Goal: Check status: Check status

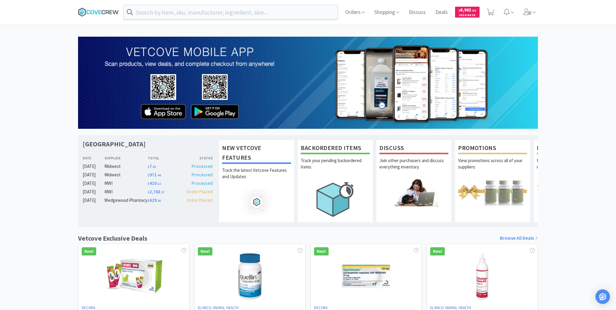
click at [98, 8] on icon at bounding box center [98, 12] width 41 height 9
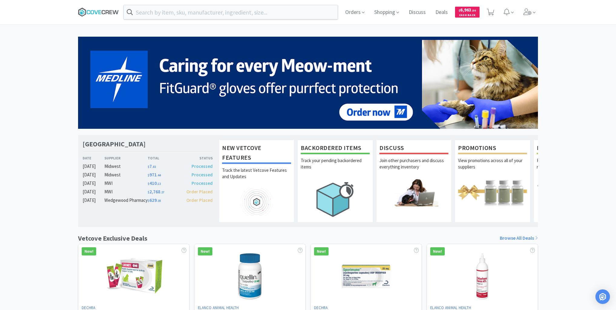
click at [113, 11] on icon at bounding box center [116, 12] width 6 height 4
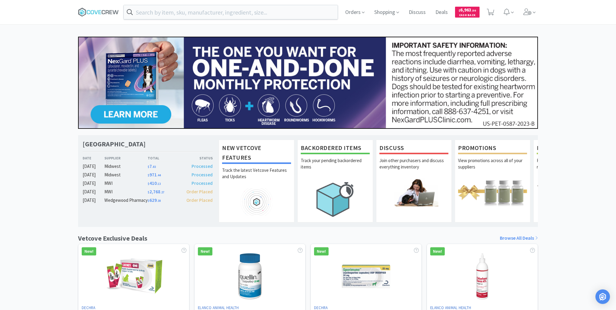
click at [33, 155] on div "[GEOGRAPHIC_DATA] Veterinary Specialty Center Date Supplier Total Status [DATE]…" at bounding box center [308, 267] width 616 height 461
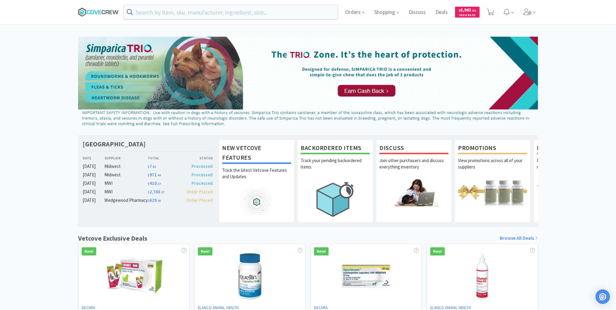
click at [102, 12] on icon at bounding box center [103, 12] width 3 height 4
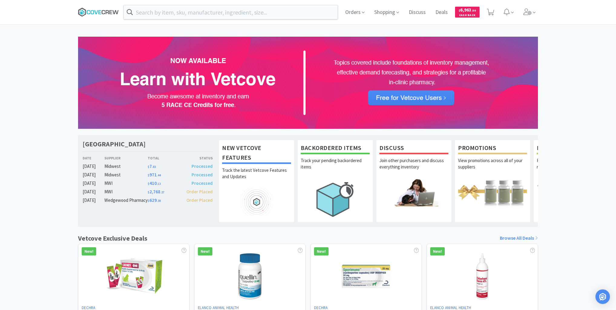
click at [97, 10] on icon at bounding box center [98, 12] width 41 height 9
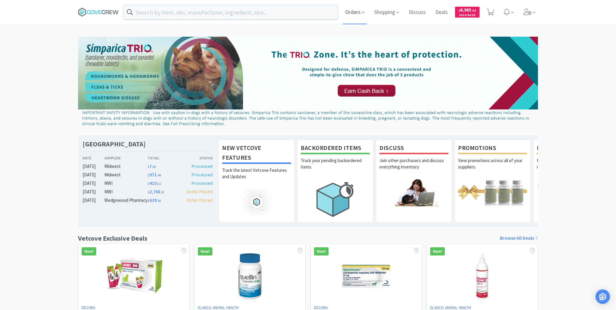
click at [352, 12] on span "Orders" at bounding box center [355, 12] width 24 height 24
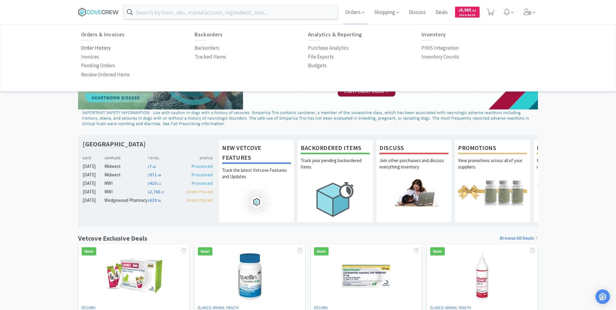
click at [100, 49] on p "Order History" at bounding box center [96, 48] width 30 height 8
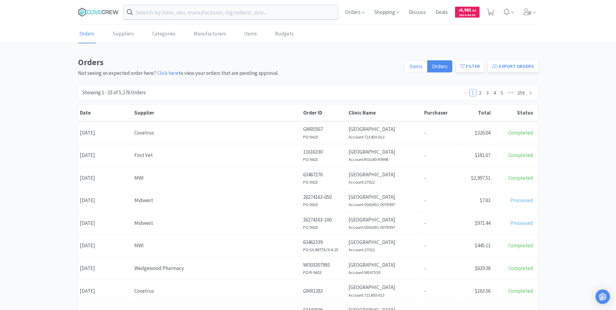
click at [418, 65] on span "Items" at bounding box center [415, 66] width 13 height 7
click at [409, 68] on input "Items" at bounding box center [409, 68] width 0 height 0
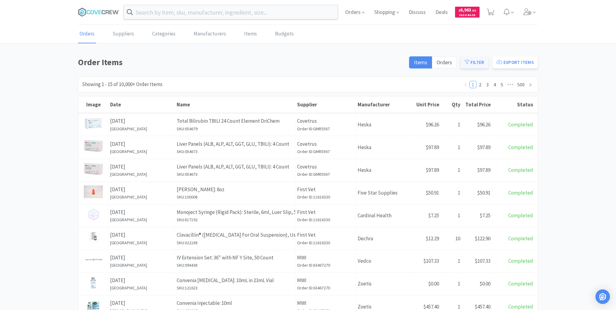
click at [475, 58] on button "Filter" at bounding box center [475, 62] width 28 height 12
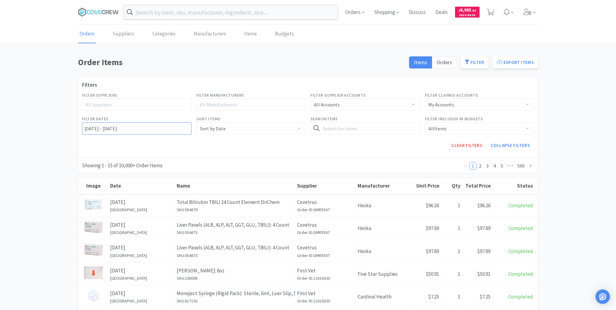
click at [88, 126] on input "[DATE] - [DATE]" at bounding box center [137, 128] width 110 height 12
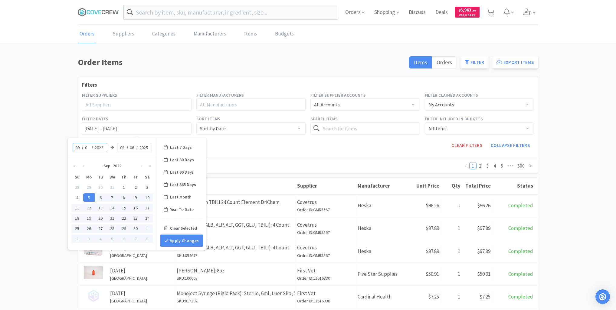
type input "04"
type input "[DATE] - [DATE]"
type input "2025"
type input "[DATE] - [DATE]"
type input "04"
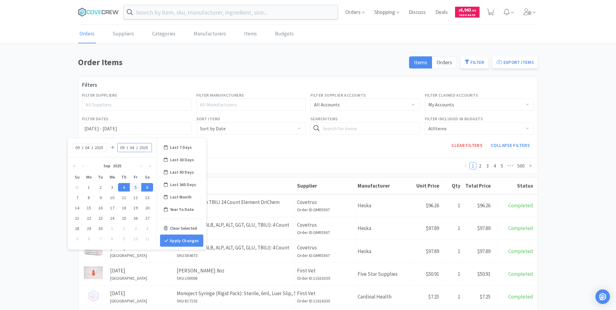
type input "[DATE] - [DATE]"
click at [183, 239] on button "Apply Changes" at bounding box center [181, 240] width 43 height 12
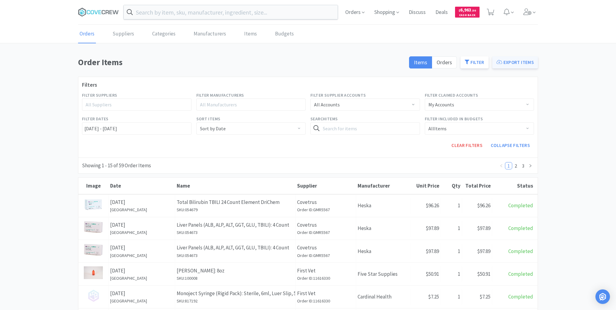
click at [522, 60] on button "Export Items" at bounding box center [515, 62] width 46 height 12
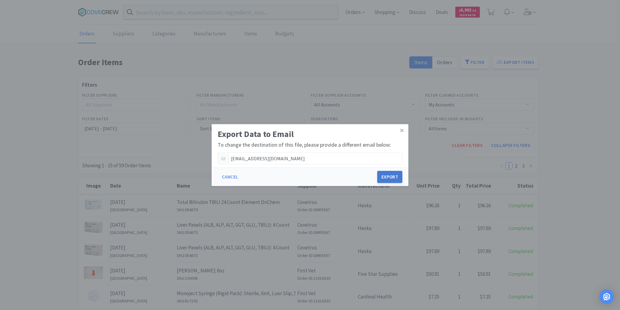
click at [396, 174] on button "Export" at bounding box center [389, 177] width 25 height 12
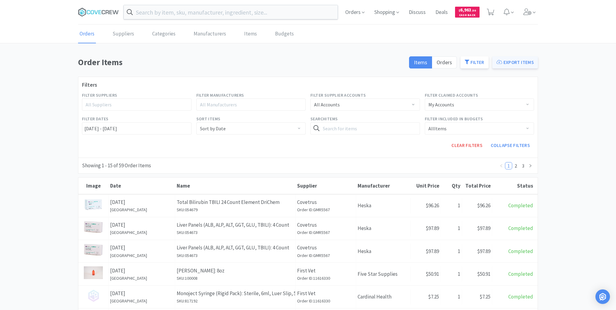
click at [526, 63] on button "Export Items" at bounding box center [515, 62] width 46 height 12
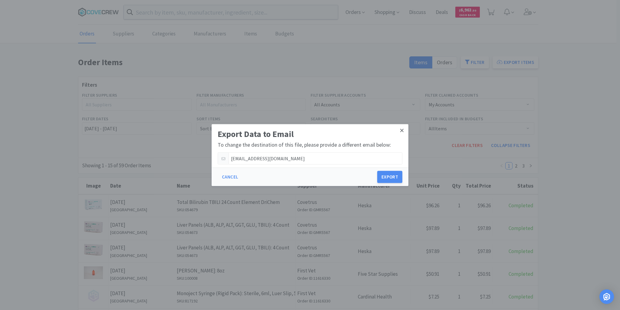
click at [402, 130] on icon at bounding box center [401, 130] width 3 height 3
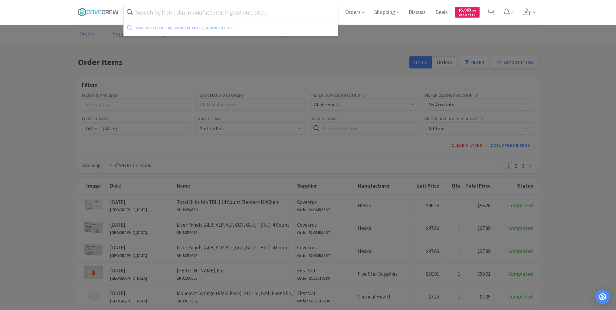
click at [216, 11] on input "text" at bounding box center [231, 12] width 214 height 14
paste input "001.10034.2"
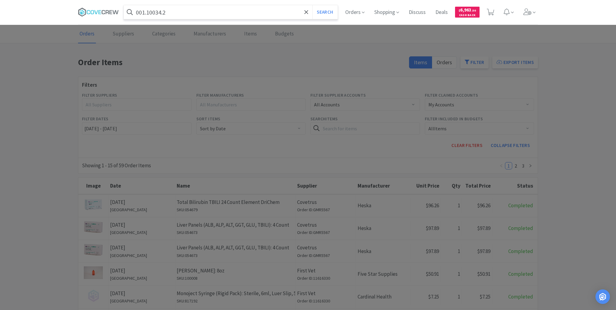
click at [312, 5] on button "Search" at bounding box center [324, 12] width 25 height 14
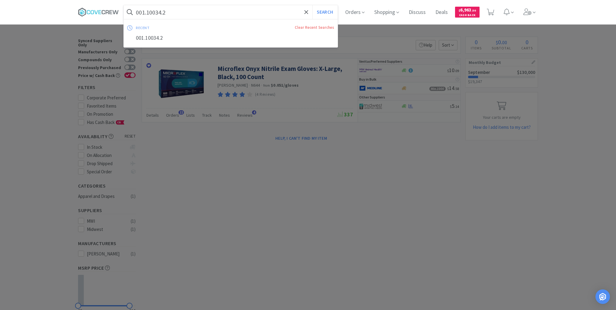
drag, startPoint x: 195, startPoint y: 12, endPoint x: 187, endPoint y: 19, distance: 10.1
click at [196, 12] on input "001.10034.2" at bounding box center [231, 12] width 214 height 14
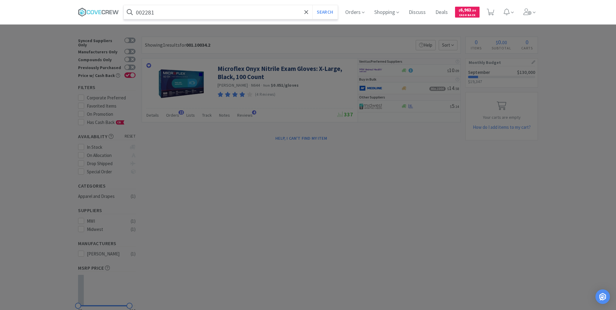
type input "002281"
click at [312, 5] on button "Search" at bounding box center [324, 12] width 25 height 14
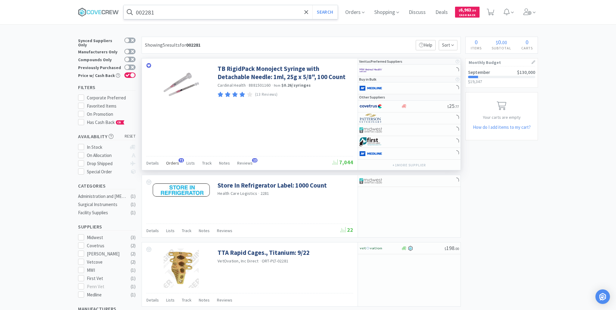
click at [169, 160] on span "Orders" at bounding box center [172, 162] width 13 height 5
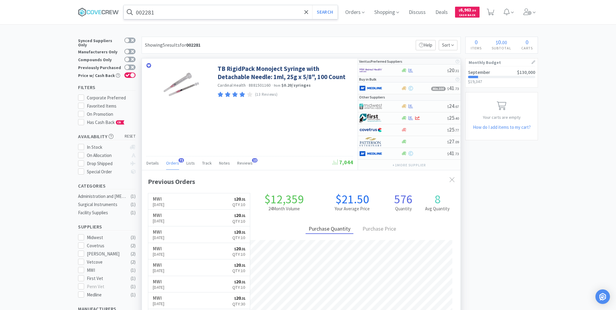
scroll to position [162, 319]
click at [95, 10] on icon at bounding box center [98, 12] width 41 height 9
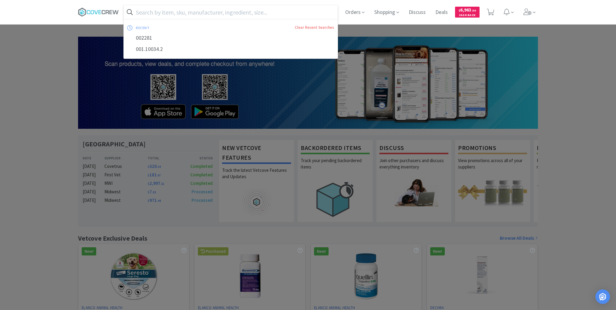
drag, startPoint x: 243, startPoint y: 12, endPoint x: 245, endPoint y: 16, distance: 4.5
click at [244, 12] on input "text" at bounding box center [231, 12] width 214 height 14
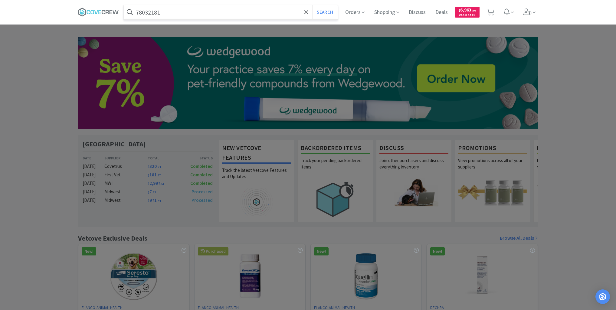
click at [312, 5] on button "Search" at bounding box center [324, 12] width 25 height 14
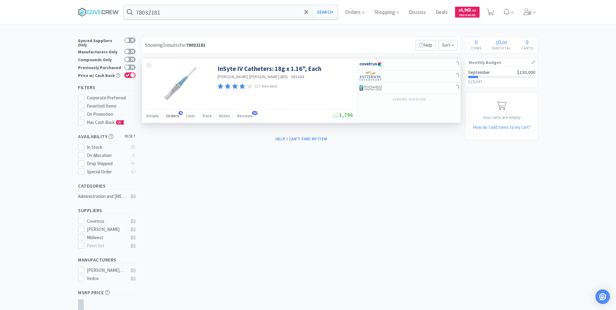
click at [176, 115] on span "Orders" at bounding box center [172, 115] width 13 height 5
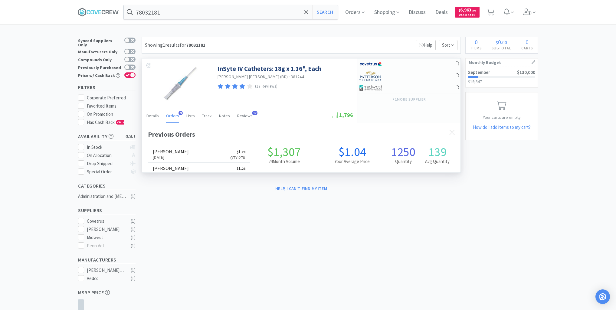
scroll to position [162, 319]
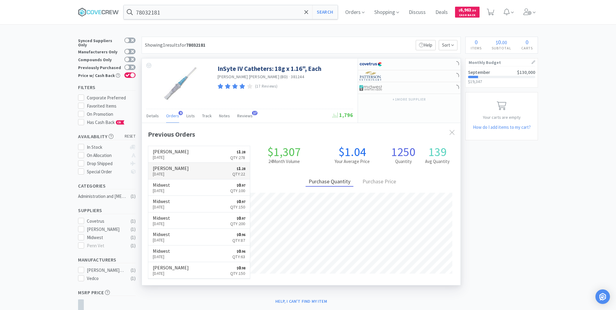
click at [195, 170] on link "[PERSON_NAME] [DATE] $ 1 . 28 Qty: 22" at bounding box center [199, 171] width 102 height 17
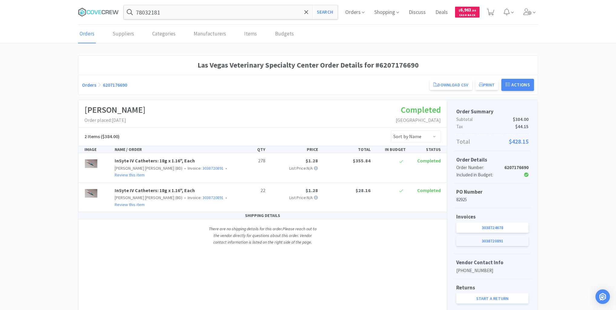
click at [483, 240] on link "3038720891" at bounding box center [492, 240] width 72 height 10
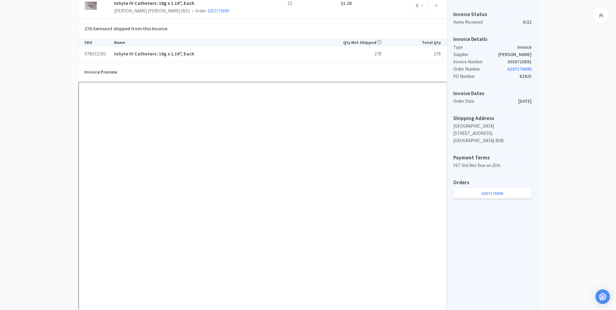
scroll to position [121, 0]
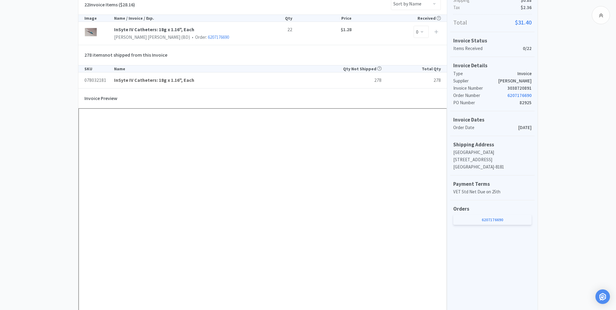
click at [490, 225] on link "6207176690" at bounding box center [492, 219] width 78 height 10
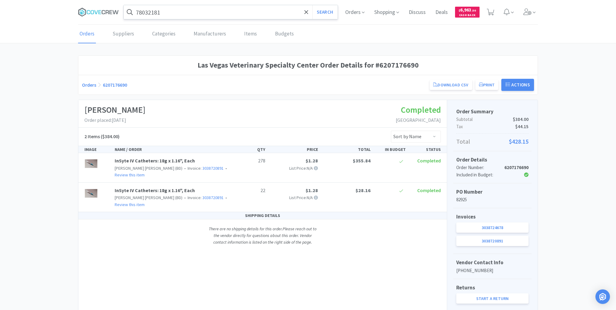
click at [222, 10] on input "78032181" at bounding box center [231, 12] width 214 height 14
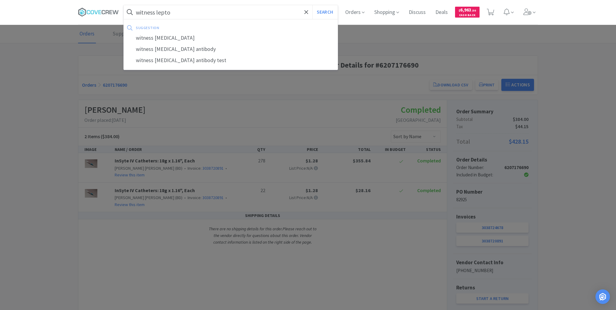
type input "witness lepto"
click at [312, 5] on button "Search" at bounding box center [324, 12] width 25 height 14
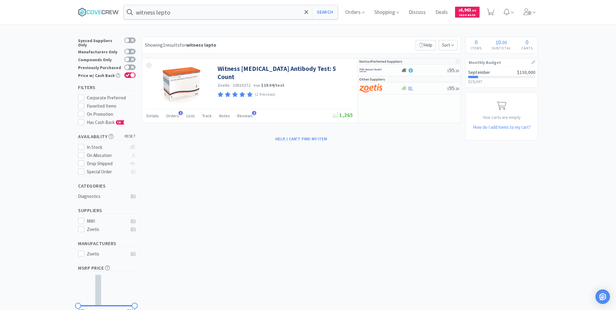
click at [565, 189] on div "× Filter Results Synced Suppliers Only Manufacturers Only Compounds Only Previo…" at bounding box center [308, 187] width 616 height 301
drag, startPoint x: 46, startPoint y: 105, endPoint x: 51, endPoint y: 102, distance: 6.1
click at [46, 105] on div "× Filter Results Synced Suppliers Only Manufacturers Only Compounds Only Previo…" at bounding box center [308, 187] width 616 height 301
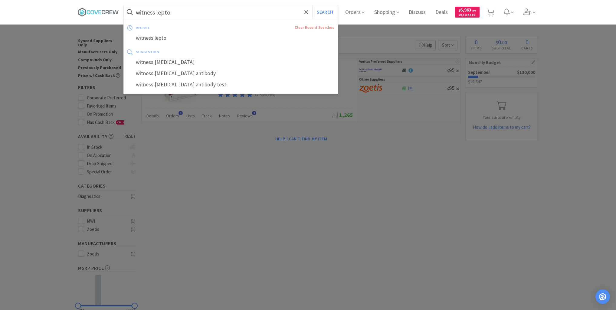
click at [194, 13] on input "witness lepto" at bounding box center [231, 12] width 214 height 14
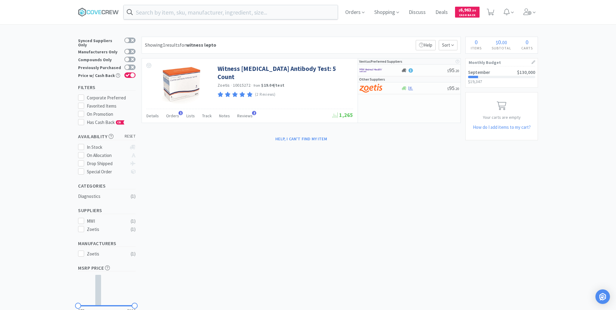
drag, startPoint x: 106, startPoint y: 13, endPoint x: 96, endPoint y: 0, distance: 16.5
click at [106, 12] on icon at bounding box center [98, 12] width 41 height 9
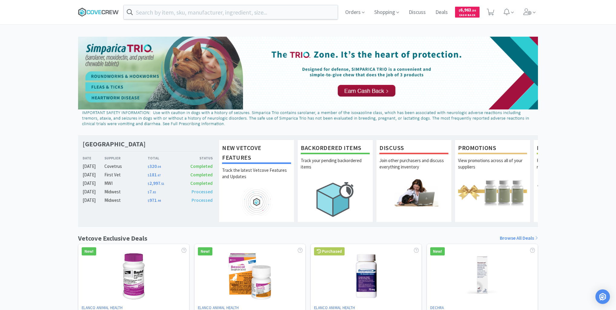
click at [105, 12] on icon at bounding box center [98, 12] width 41 height 9
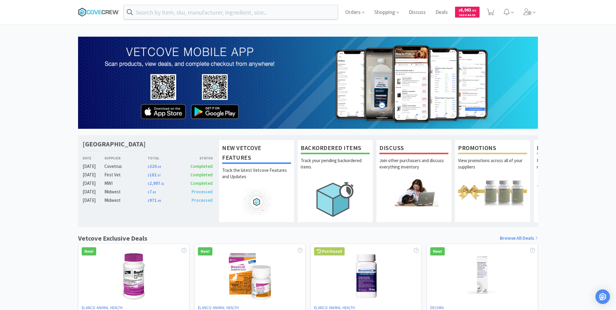
click at [95, 12] on icon at bounding box center [96, 12] width 4 height 4
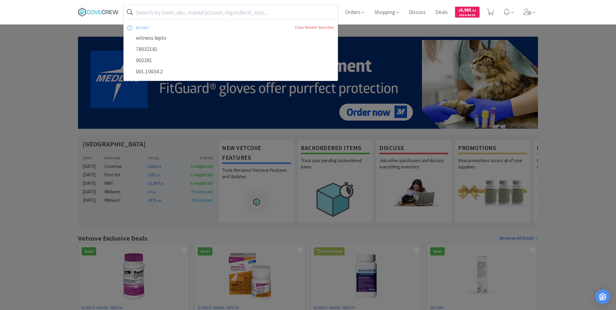
click at [166, 10] on input "text" at bounding box center [231, 12] width 214 height 14
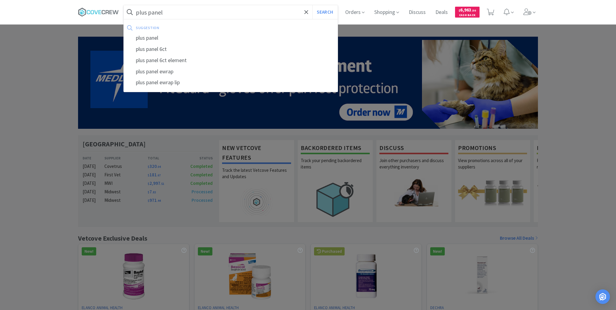
click at [312, 5] on button "Search" at bounding box center [324, 12] width 25 height 14
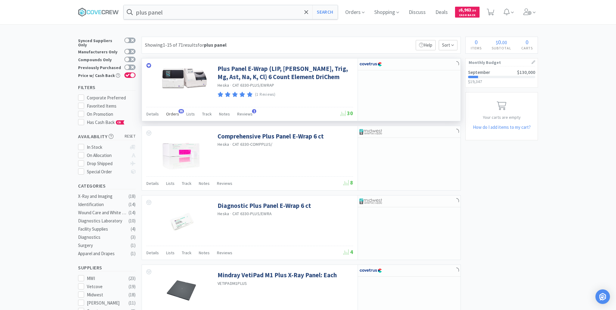
click at [172, 111] on span "Orders" at bounding box center [172, 113] width 13 height 5
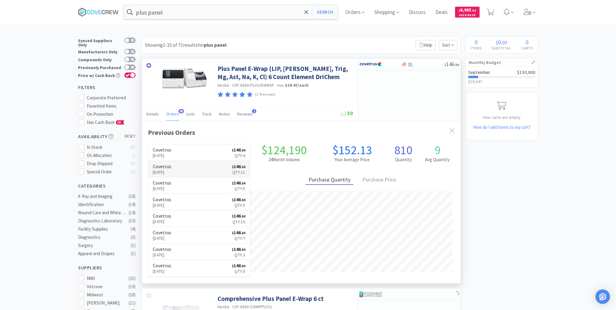
scroll to position [162, 319]
click at [199, 167] on link "Covetrus [DATE] $ 146 . 84 Qty: 11" at bounding box center [199, 169] width 102 height 17
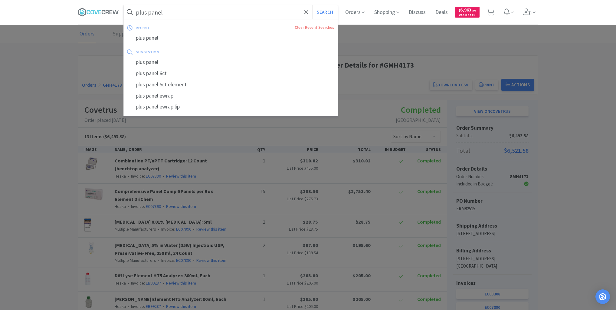
click at [164, 12] on input "plus panel" at bounding box center [231, 12] width 214 height 14
paste input "817453"
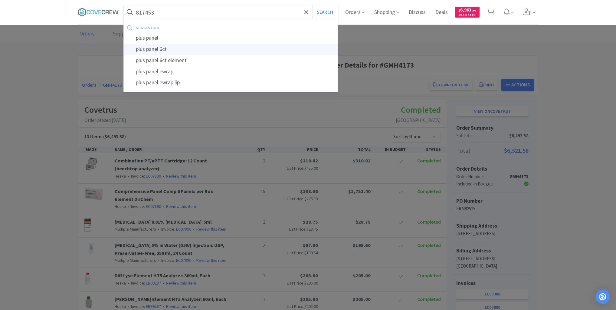
type input "817453"
click at [312, 5] on button "Search" at bounding box center [324, 12] width 25 height 14
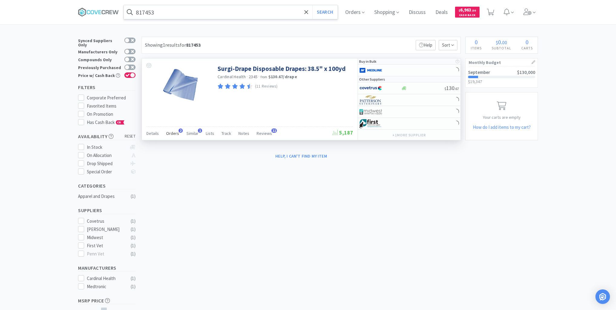
click at [172, 133] on span "Orders" at bounding box center [172, 132] width 13 height 5
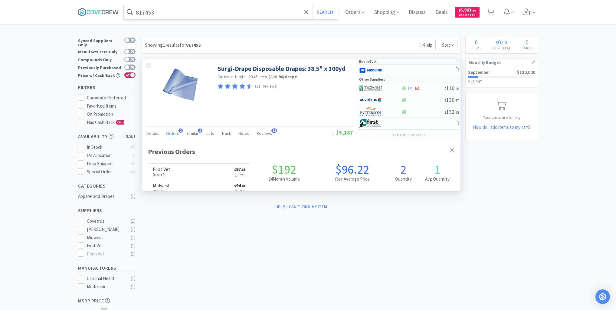
scroll to position [156, 319]
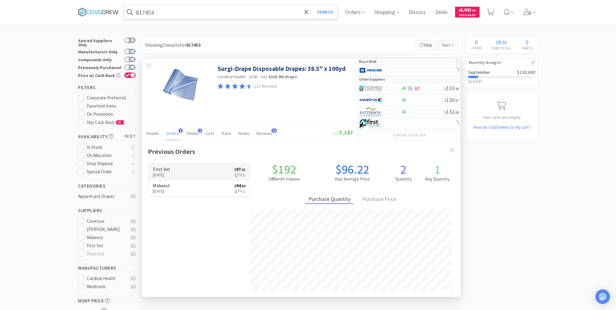
click at [200, 171] on link "First Vet [DATE] $ 97 . 61 Qty: 1" at bounding box center [199, 171] width 102 height 17
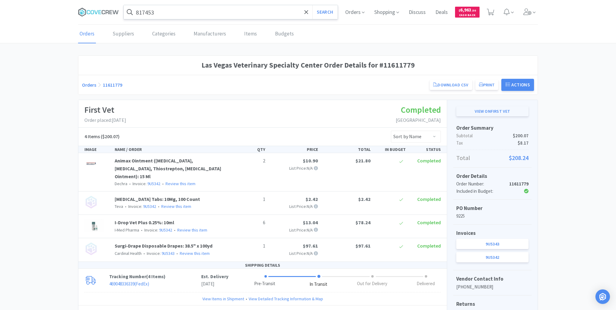
click at [505, 111] on link "View on First Vet" at bounding box center [492, 111] width 72 height 10
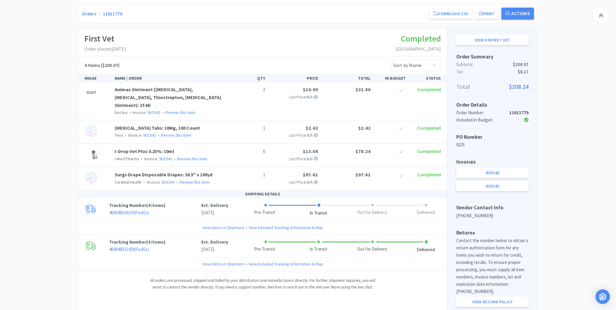
scroll to position [73, 0]
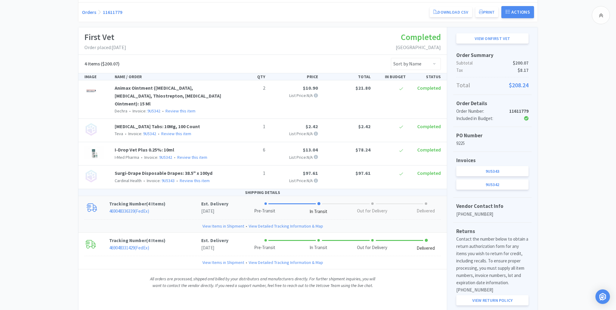
click at [216, 225] on link "View Items in Shipment" at bounding box center [223, 225] width 42 height 7
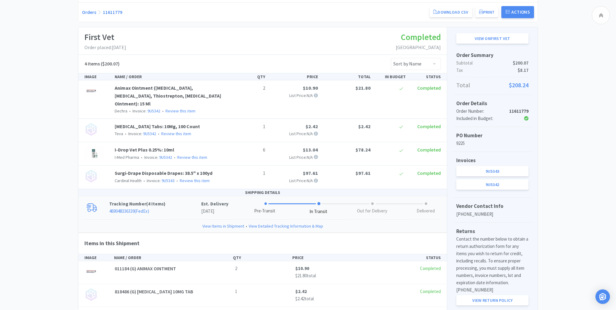
click at [213, 225] on link "View Items in Shipment" at bounding box center [223, 225] width 42 height 7
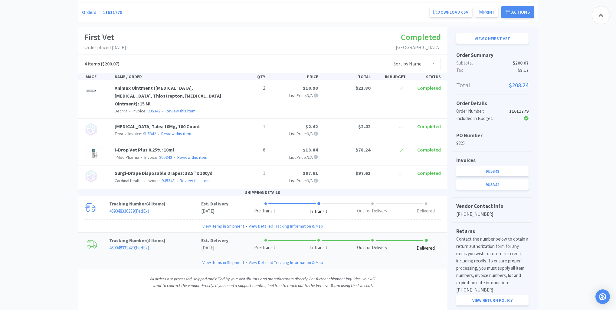
click at [215, 262] on link "View Items in Shipment" at bounding box center [223, 262] width 42 height 7
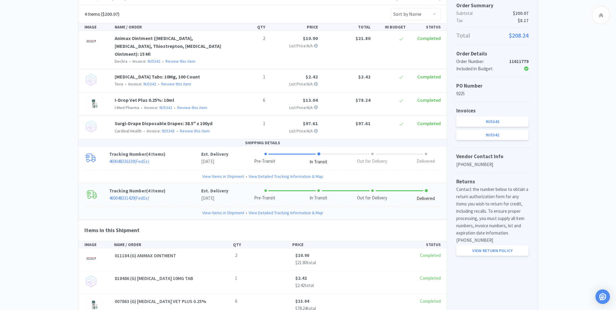
scroll to position [169, 0]
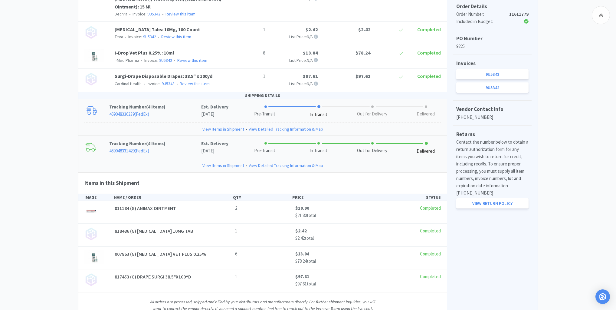
click at [220, 128] on link "View Items in Shipment" at bounding box center [223, 129] width 42 height 7
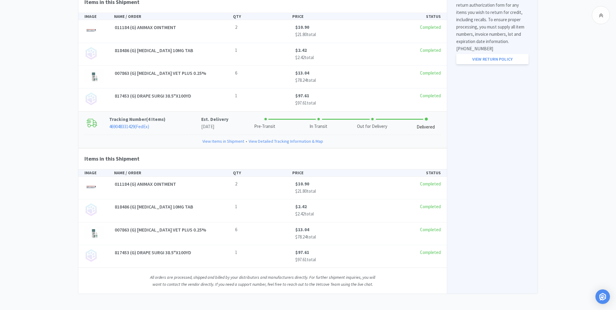
scroll to position [217, 0]
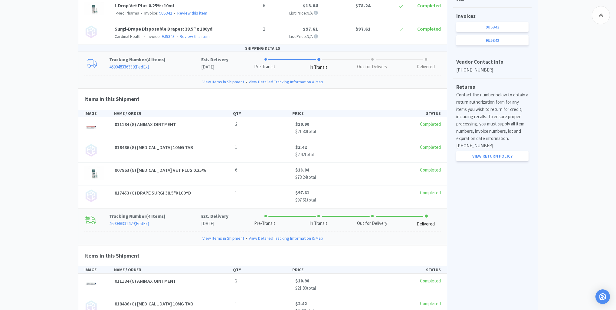
click at [232, 81] on link "View Items in Shipment" at bounding box center [223, 81] width 42 height 7
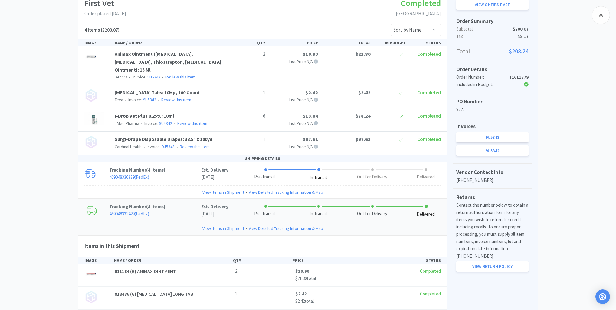
scroll to position [73, 0]
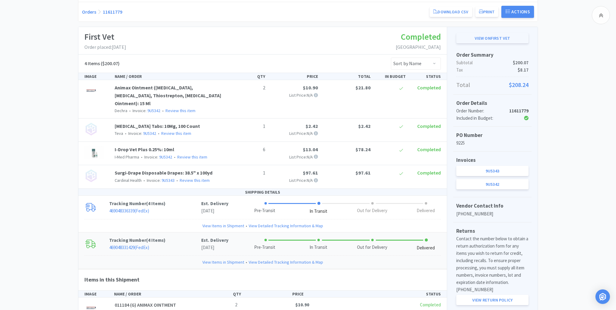
click at [488, 38] on link "View on First Vet" at bounding box center [492, 38] width 72 height 10
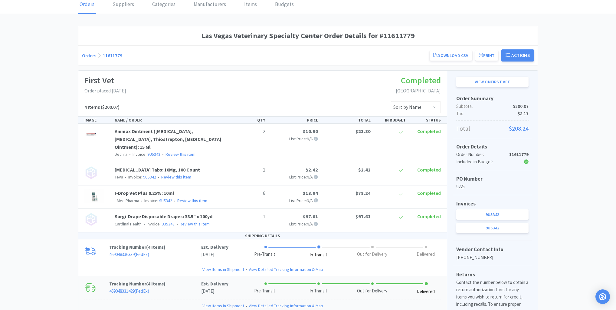
scroll to position [0, 0]
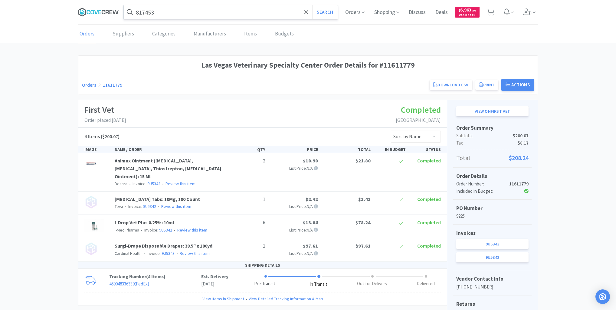
click at [107, 10] on icon at bounding box center [98, 12] width 41 height 9
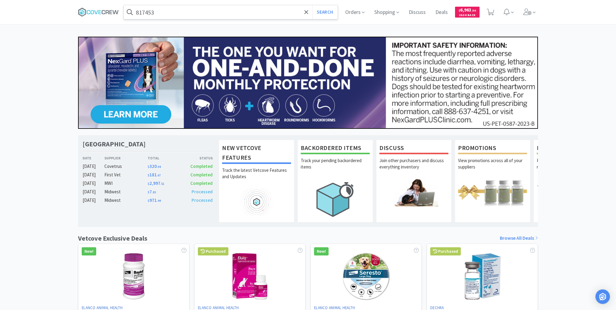
click at [164, 6] on input "817453" at bounding box center [231, 12] width 214 height 14
click at [113, 13] on icon at bounding box center [98, 12] width 41 height 9
click at [6, 89] on div "Las Vegas Veterinary Specialty Center Date Supplier Total Status [DATE] Covetru…" at bounding box center [308, 267] width 616 height 461
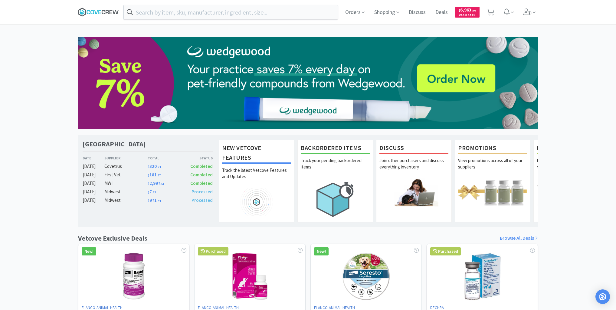
click at [99, 12] on icon at bounding box center [99, 12] width 3 height 4
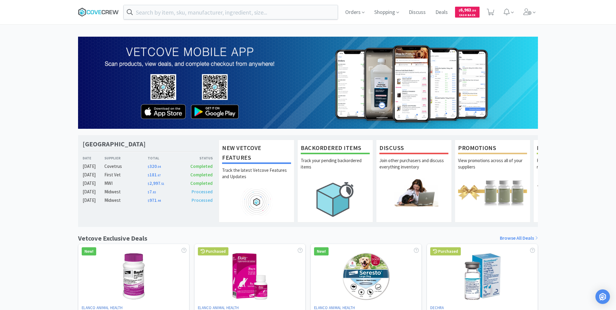
click at [97, 12] on icon at bounding box center [96, 12] width 4 height 4
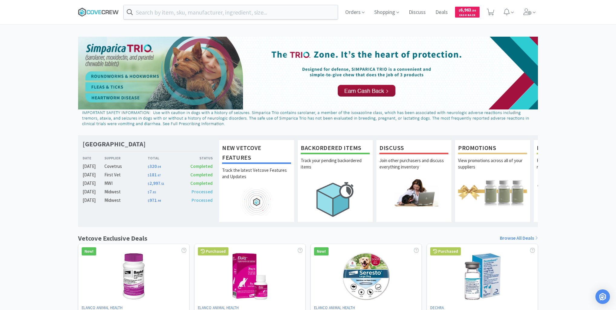
click at [95, 11] on icon at bounding box center [96, 12] width 4 height 4
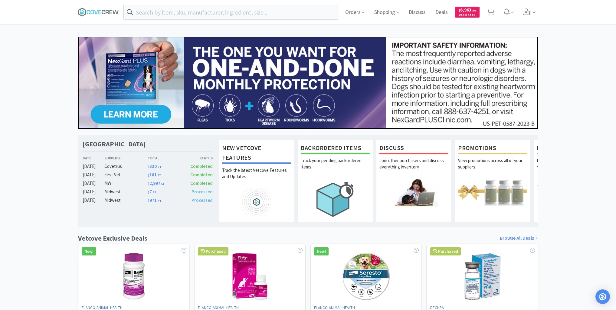
click at [38, 128] on div "Las Vegas Veterinary Specialty Center Date Supplier Total Status [DATE] Covetru…" at bounding box center [308, 267] width 616 height 461
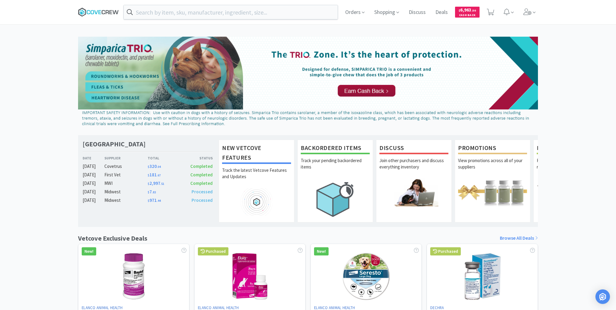
click at [107, 11] on icon at bounding box center [98, 12] width 41 height 9
click at [33, 79] on div "Las Vegas Veterinary Specialty Center Date Supplier Total Status [DATE] Covetru…" at bounding box center [308, 267] width 616 height 461
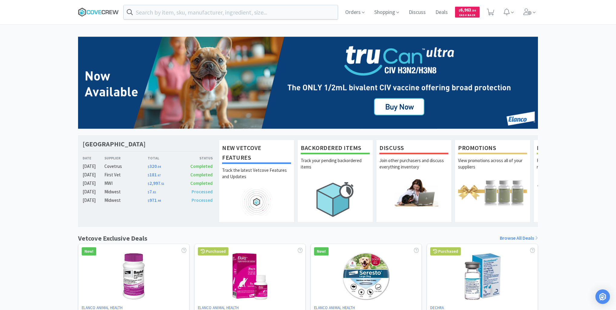
click at [98, 12] on icon at bounding box center [98, 12] width 41 height 9
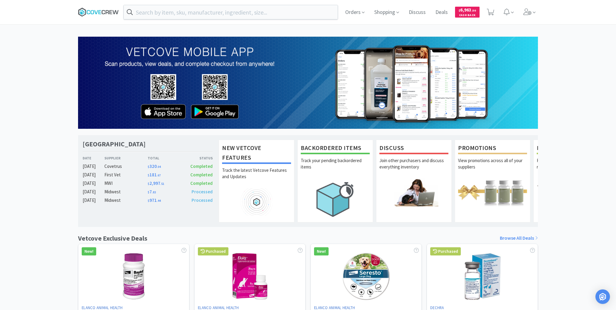
click at [93, 11] on icon at bounding box center [98, 12] width 41 height 9
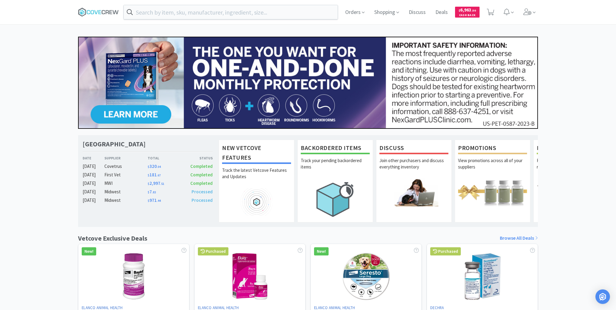
click at [56, 107] on div "Las Vegas Veterinary Specialty Center Date Supplier Total Status [DATE] Covetru…" at bounding box center [308, 267] width 616 height 461
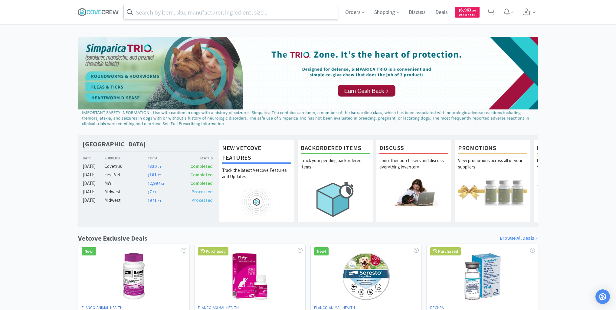
click at [207, 11] on input "text" at bounding box center [231, 12] width 214 height 14
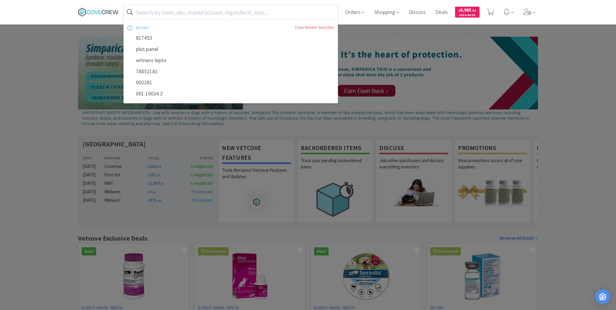
paste input "054665"
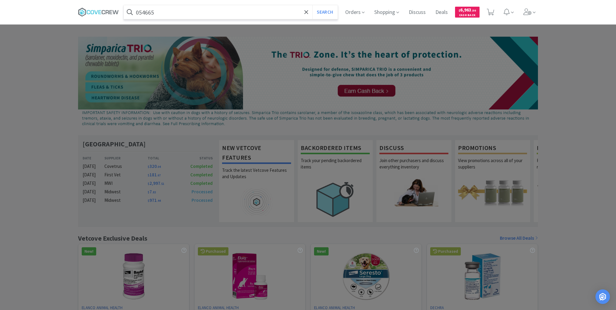
type input "054665"
click at [312, 5] on button "Search" at bounding box center [324, 12] width 25 height 14
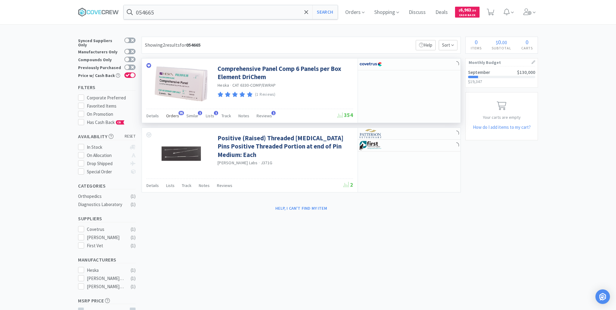
click at [175, 115] on span "Orders" at bounding box center [172, 115] width 13 height 5
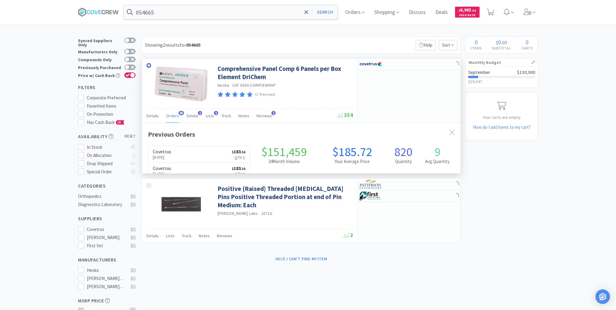
scroll to position [162, 319]
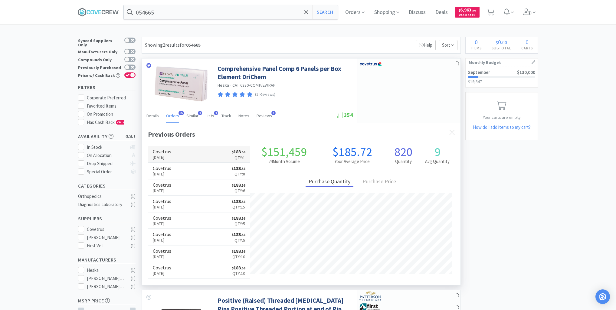
click at [194, 153] on link "Covetrus [DATE] $ 183 . 56 Qty: 1" at bounding box center [199, 154] width 102 height 17
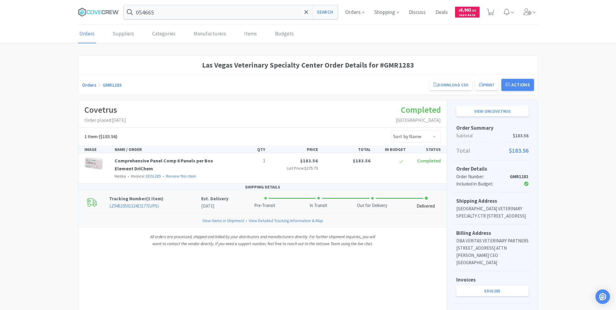
click at [142, 204] on link "1Z9451050132415177 ( UPS )" at bounding box center [134, 206] width 50 height 6
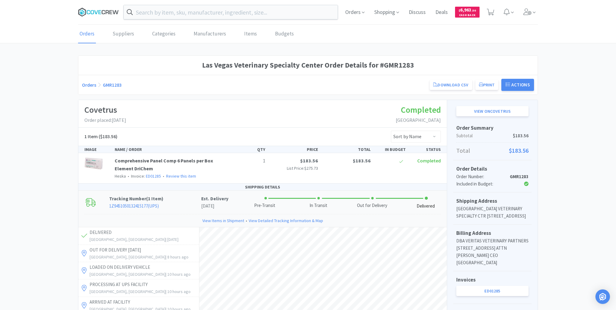
click at [104, 12] on icon at bounding box center [98, 12] width 41 height 9
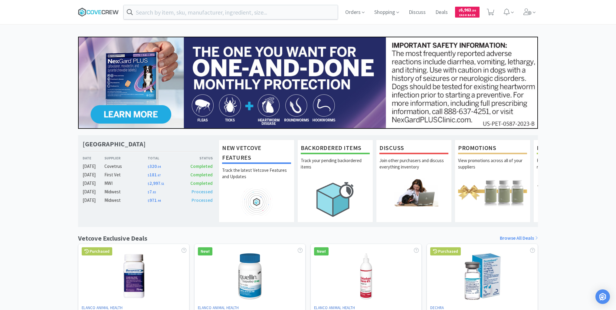
click at [104, 12] on icon at bounding box center [98, 12] width 41 height 9
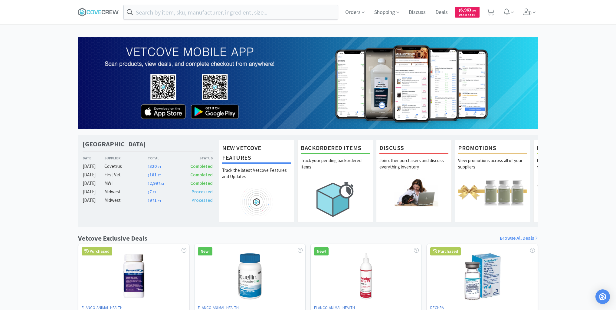
click at [35, 42] on div "Las Vegas Veterinary Specialty Center Date Supplier Total Status [DATE] Covetru…" at bounding box center [308, 267] width 616 height 461
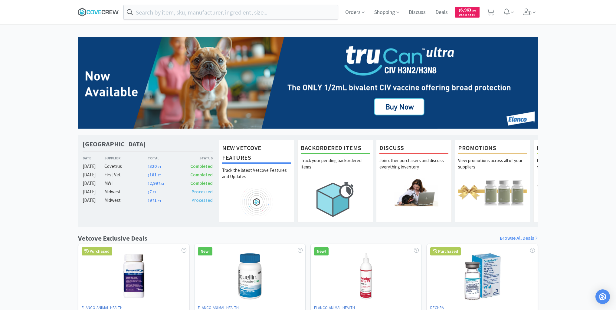
click at [105, 10] on icon at bounding box center [98, 12] width 41 height 9
click at [105, 13] on icon at bounding box center [103, 12] width 3 height 4
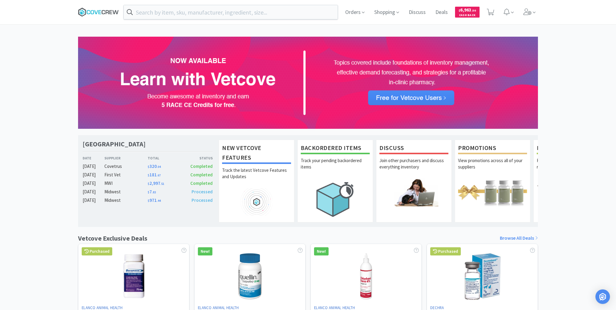
click at [94, 10] on icon at bounding box center [98, 12] width 41 height 9
